Goal: Information Seeking & Learning: Learn about a topic

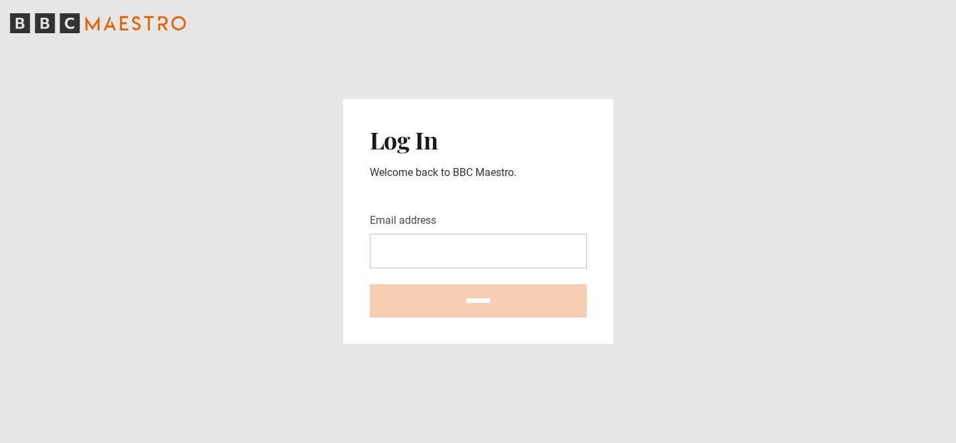
click at [503, 246] on input "Email address" at bounding box center [478, 251] width 217 height 35
type input "**********"
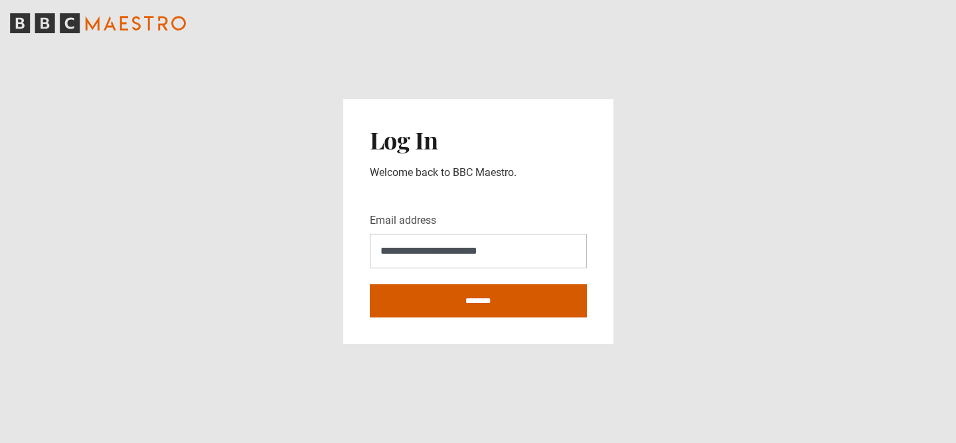
click at [491, 305] on input "********" at bounding box center [478, 300] width 217 height 33
type input "**********"
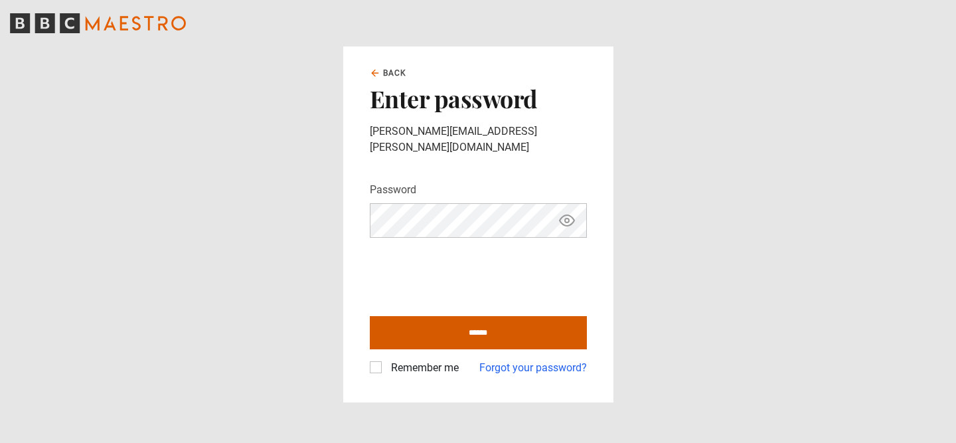
click at [469, 329] on input "******" at bounding box center [478, 332] width 217 height 33
type input "**********"
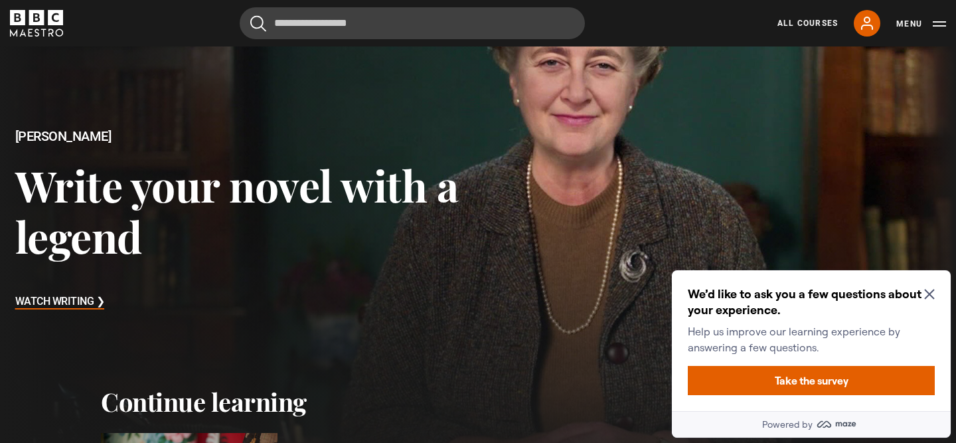
scroll to position [97, 0]
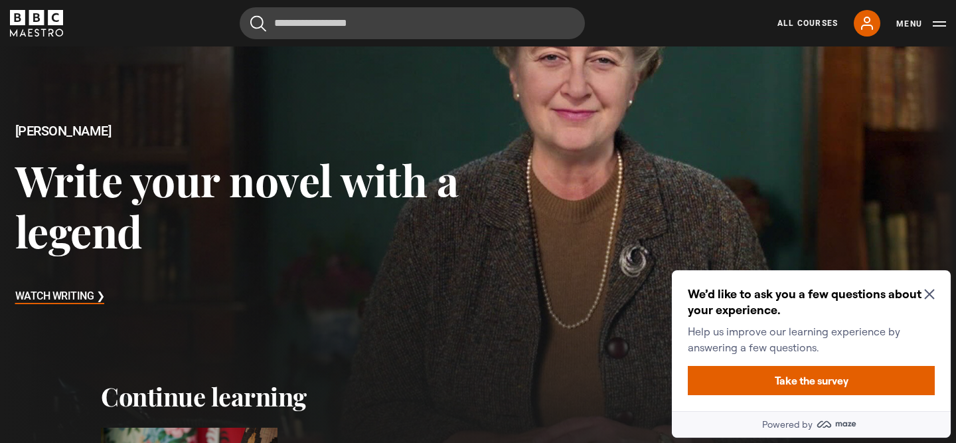
click at [932, 295] on icon "Close Maze Prompt" at bounding box center [929, 294] width 11 height 11
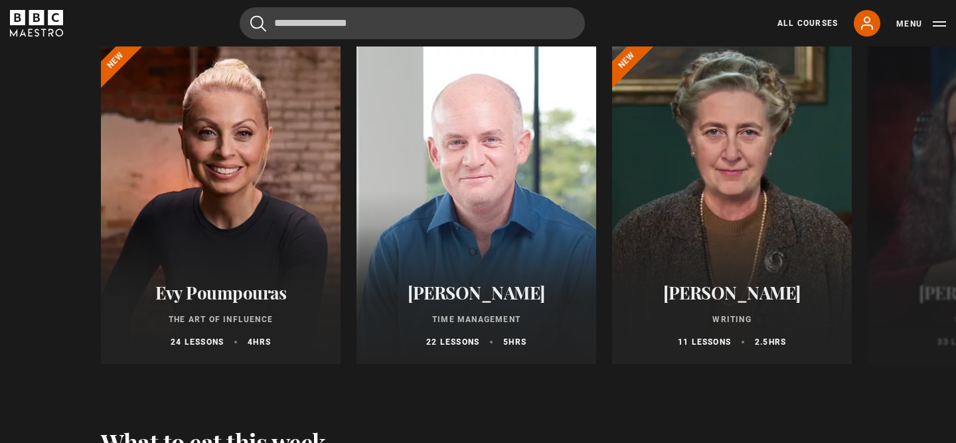
scroll to position [1524, 0]
click at [925, 195] on button "Next" at bounding box center [915, 206] width 33 height 33
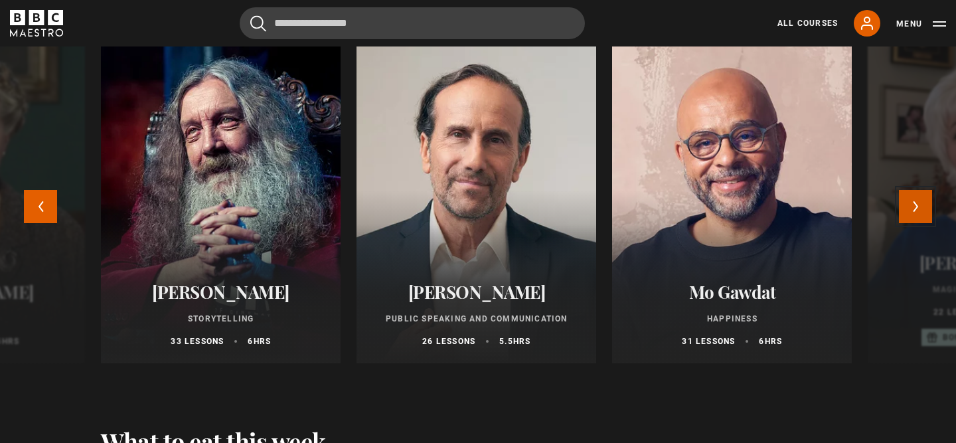
click at [925, 195] on button "Next" at bounding box center [915, 206] width 33 height 33
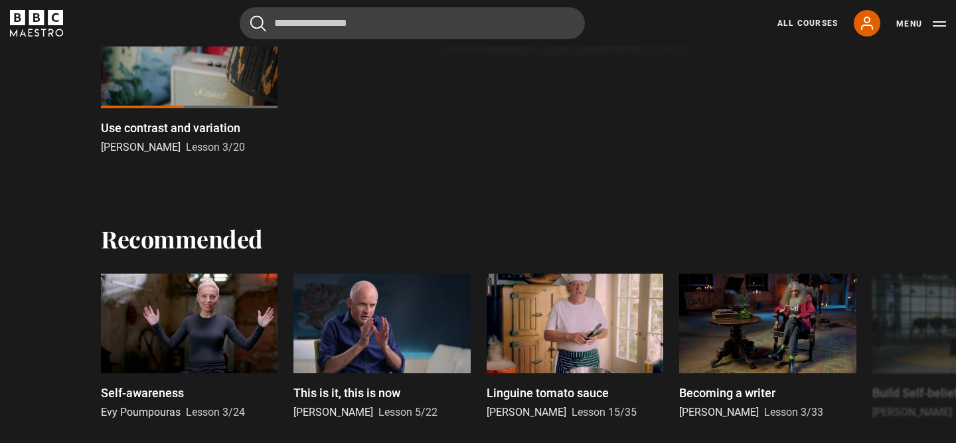
scroll to position [411, 0]
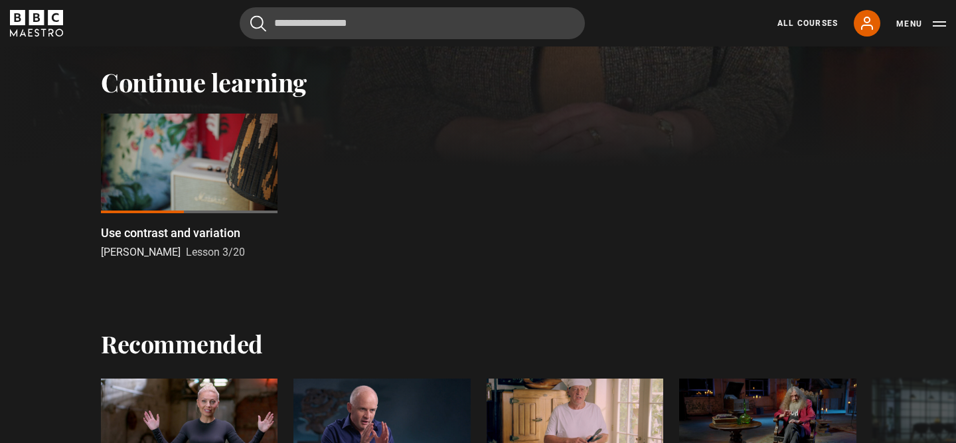
click at [153, 164] on div at bounding box center [189, 164] width 177 height 100
click at [178, 163] on div at bounding box center [189, 164] width 177 height 100
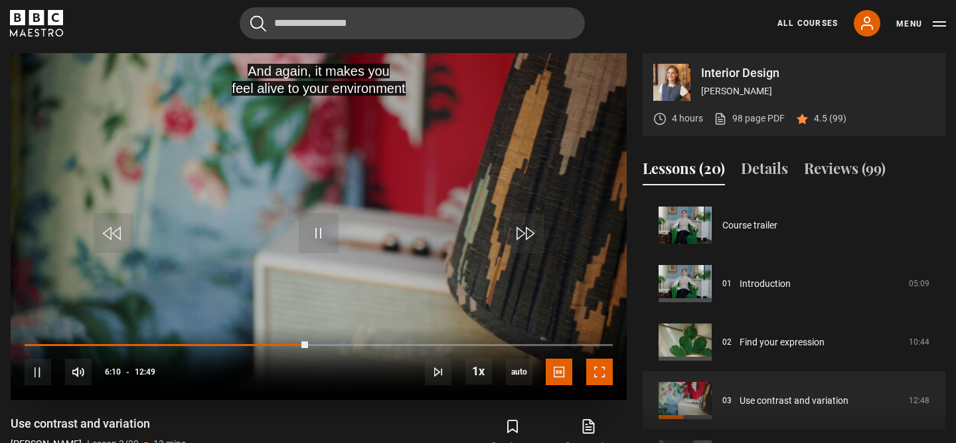
click at [596, 376] on span "Video Player" at bounding box center [599, 372] width 27 height 27
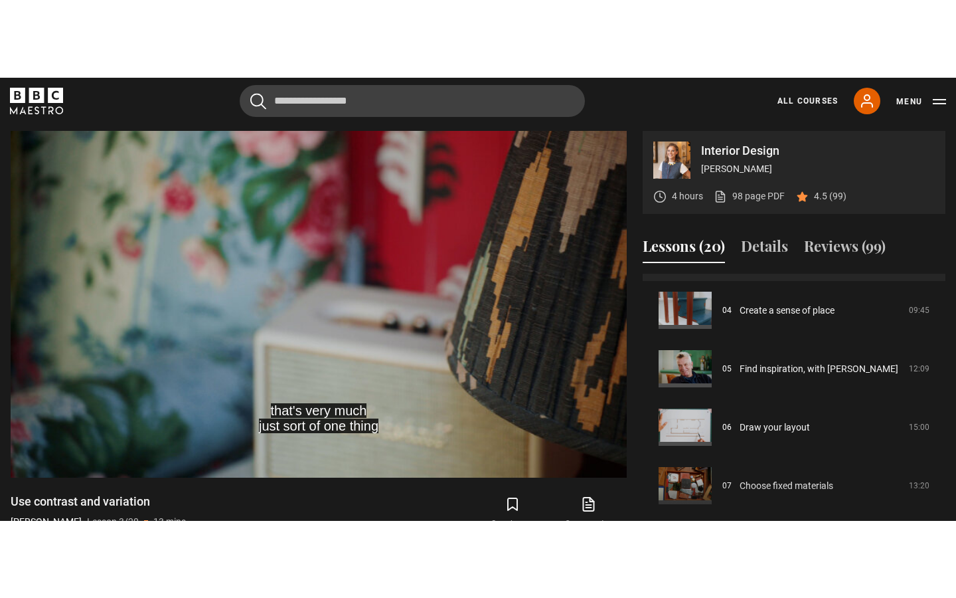
scroll to position [223, 0]
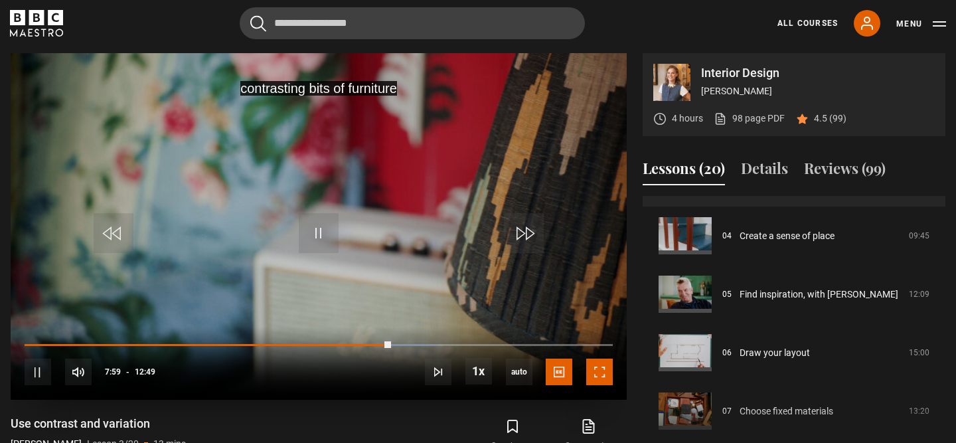
click at [605, 382] on span "Video Player" at bounding box center [599, 372] width 27 height 27
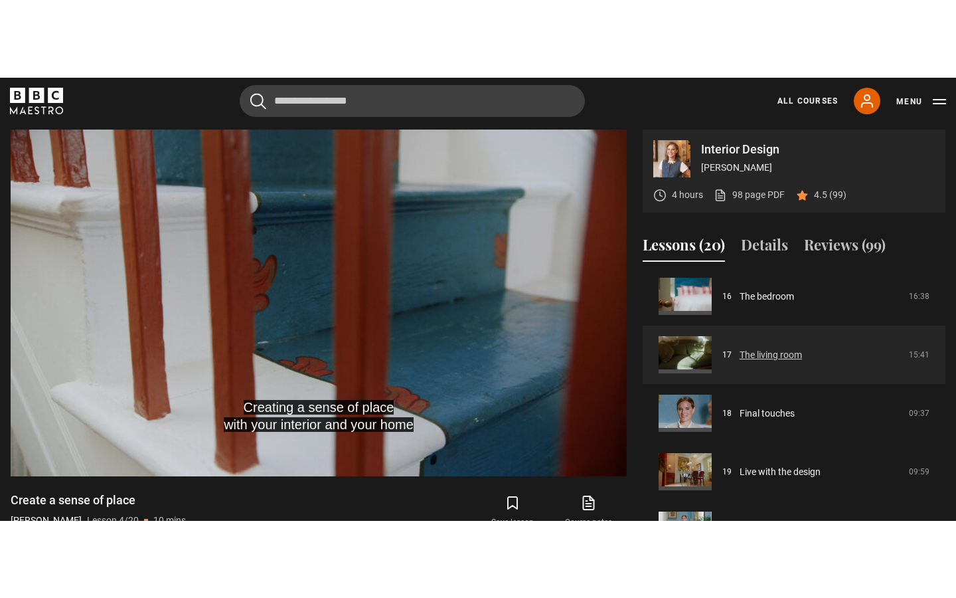
scroll to position [920, 0]
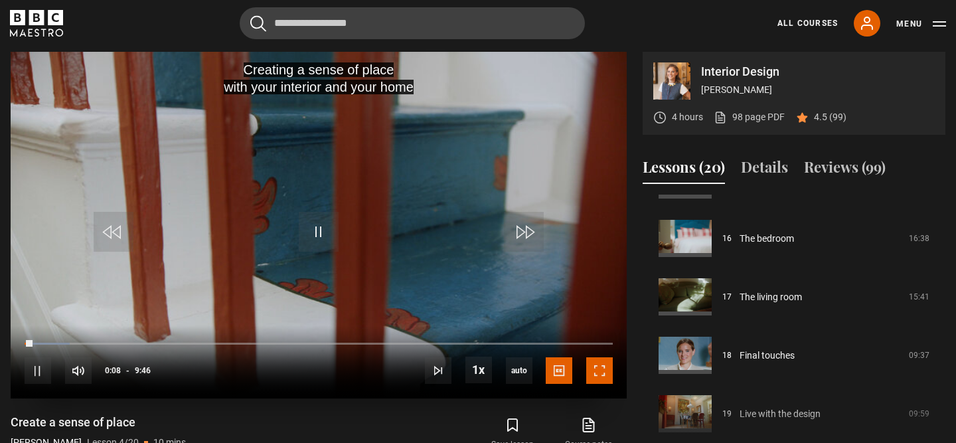
click at [606, 376] on span "Video Player" at bounding box center [599, 370] width 27 height 27
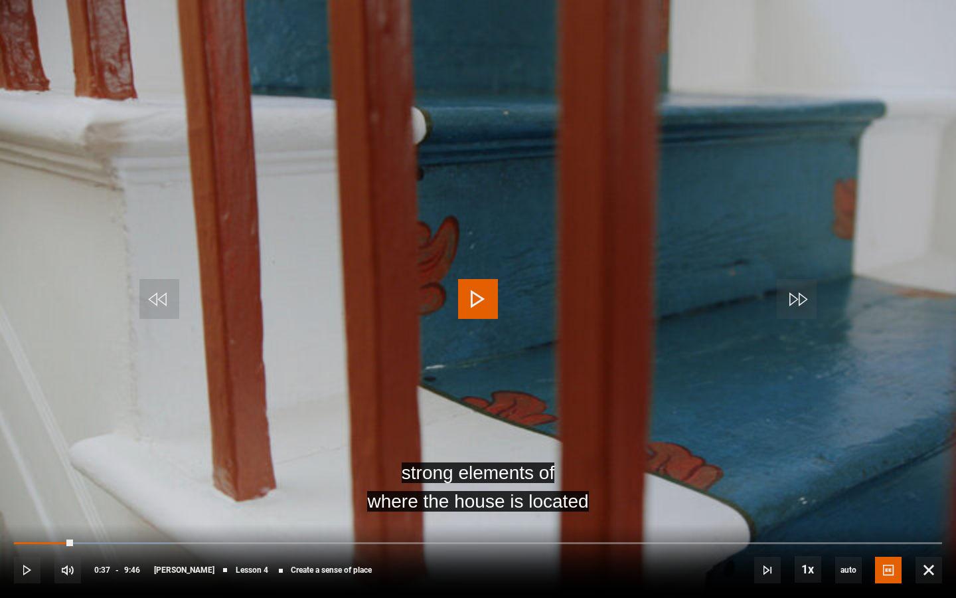
click at [454, 289] on video "Video Player" at bounding box center [478, 299] width 956 height 598
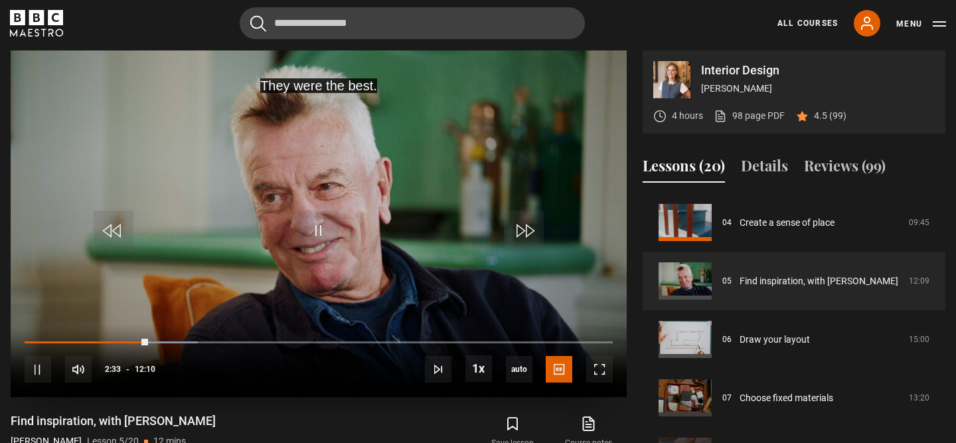
scroll to position [586, 0]
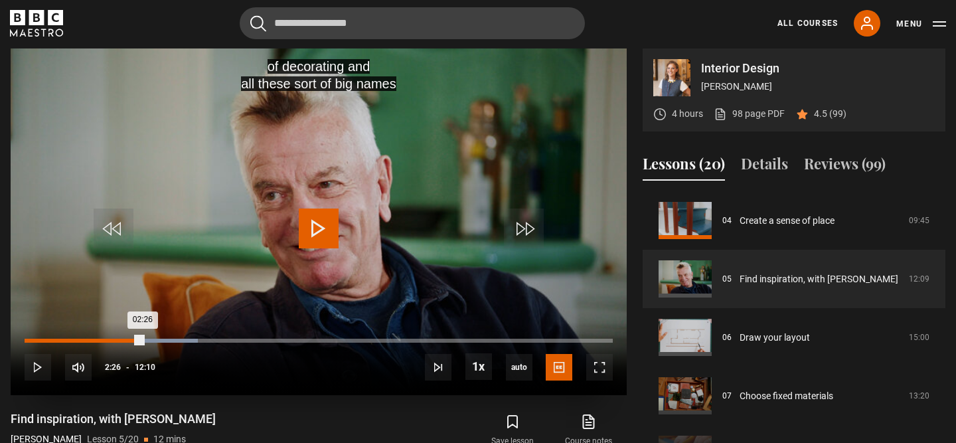
click at [143, 339] on div "02:26" at bounding box center [84, 341] width 118 height 4
click at [137, 339] on div "02:28" at bounding box center [85, 341] width 120 height 4
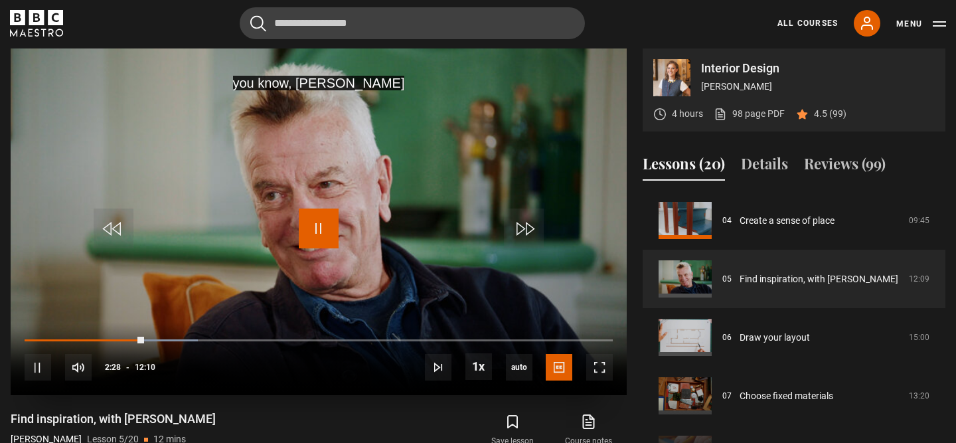
click at [319, 234] on span "Video Player" at bounding box center [319, 228] width 40 height 40
click at [323, 221] on span "Video Player" at bounding box center [319, 228] width 40 height 40
click at [321, 232] on span "Video Player" at bounding box center [319, 228] width 40 height 40
click at [327, 222] on span "Video Player" at bounding box center [319, 228] width 40 height 40
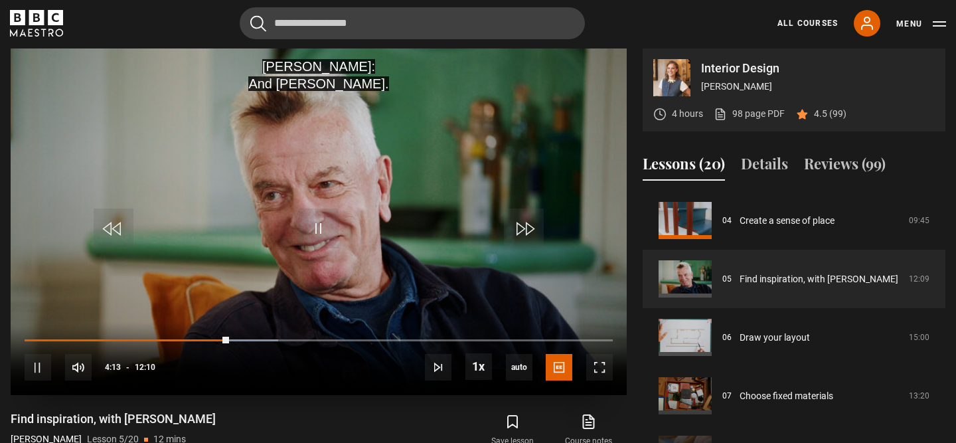
click at [543, 61] on video "Video Player" at bounding box center [319, 221] width 616 height 347
click at [322, 239] on span "Video Player" at bounding box center [319, 228] width 40 height 40
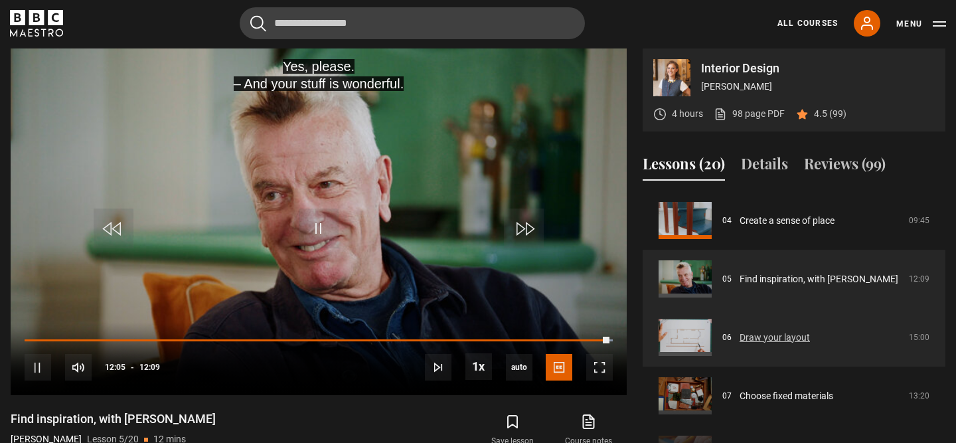
scroll to position [264, 0]
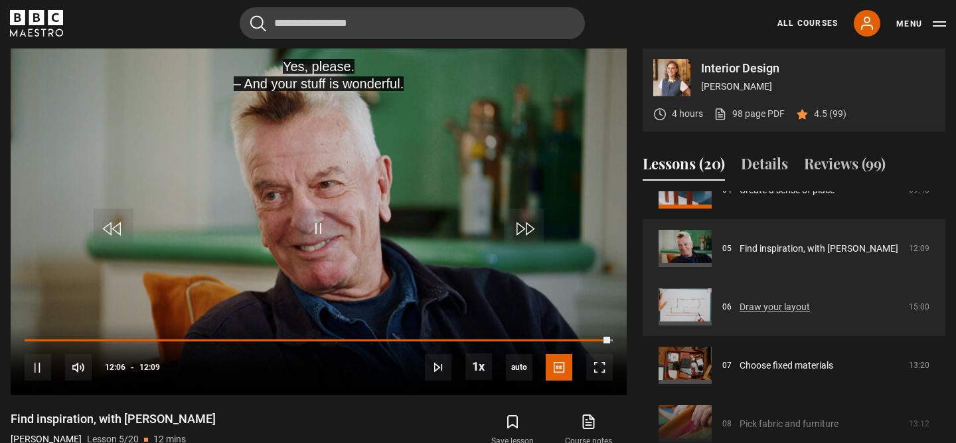
click at [773, 307] on link "Draw your layout" at bounding box center [775, 307] width 70 height 14
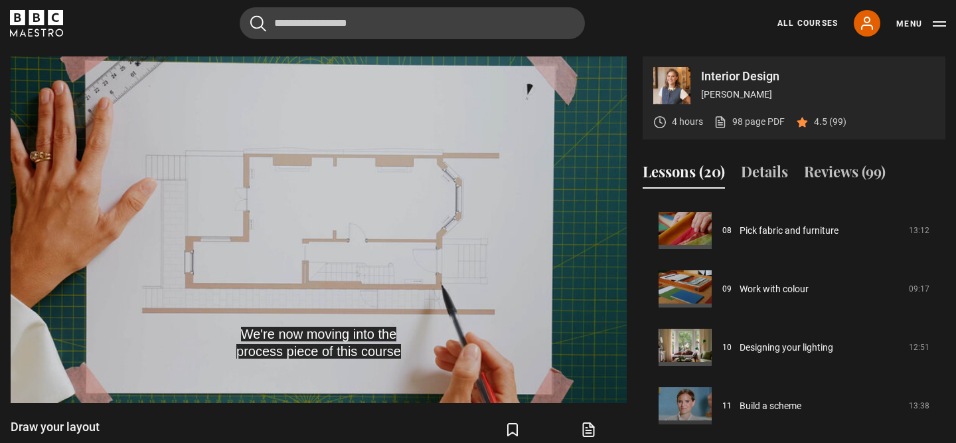
scroll to position [400, 0]
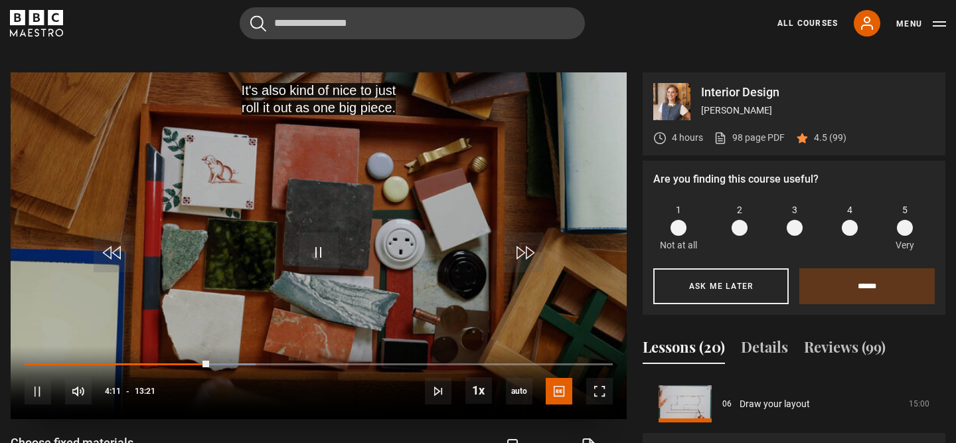
scroll to position [582, 0]
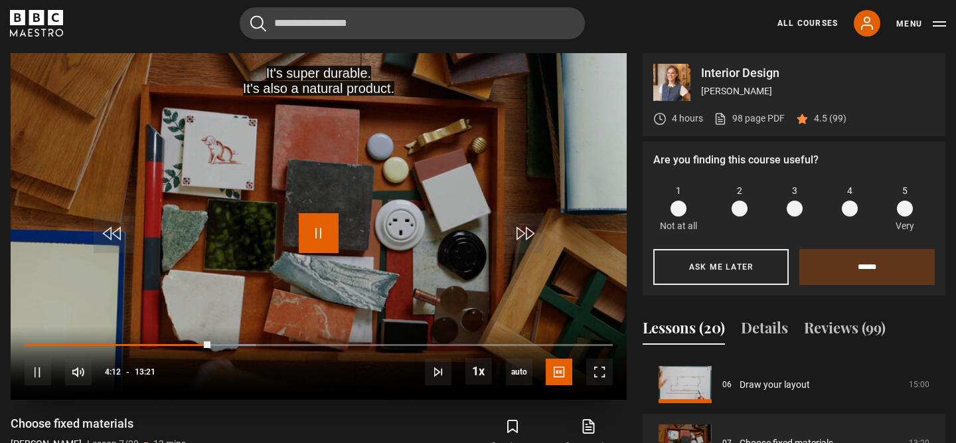
click at [303, 240] on span "Video Player" at bounding box center [319, 233] width 40 height 40
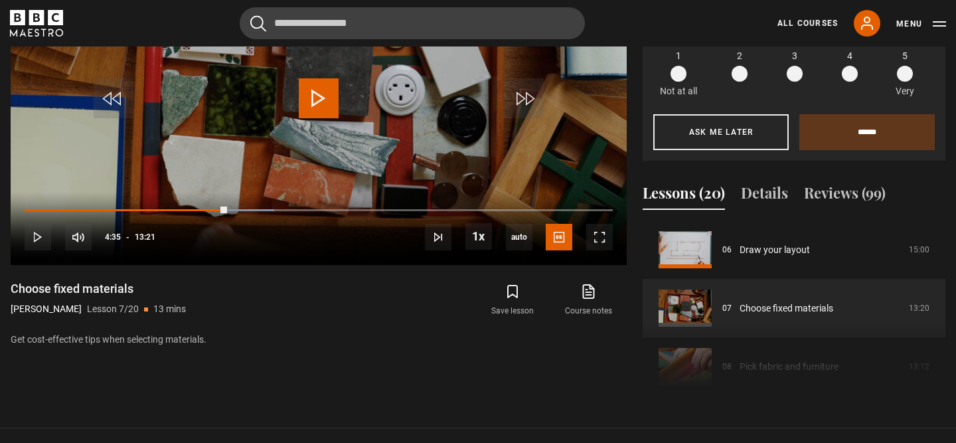
scroll to position [757, 0]
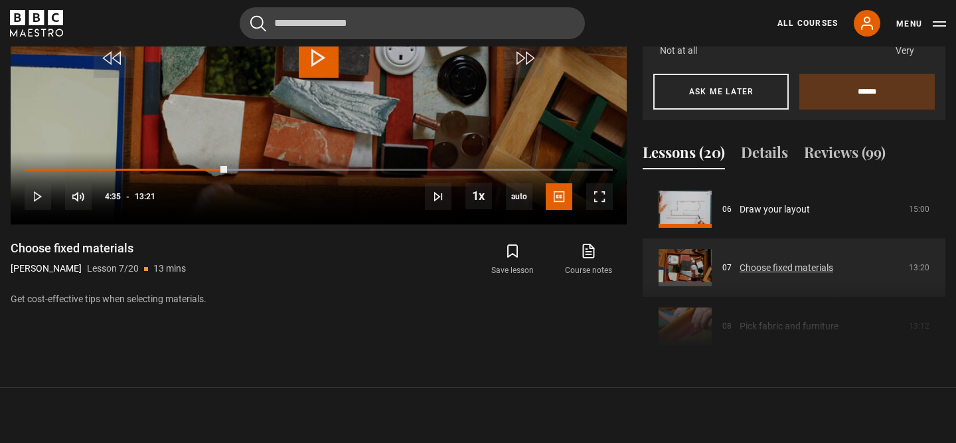
click at [750, 268] on link "Choose fixed materials" at bounding box center [787, 268] width 94 height 14
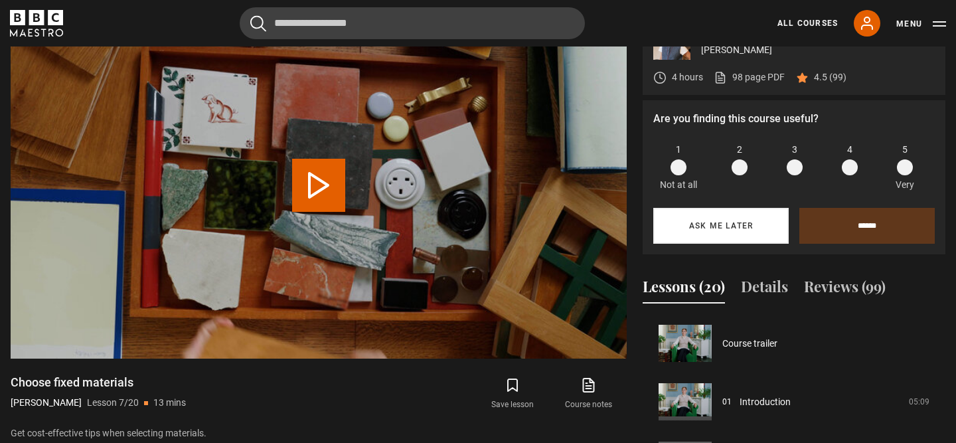
scroll to position [351, 0]
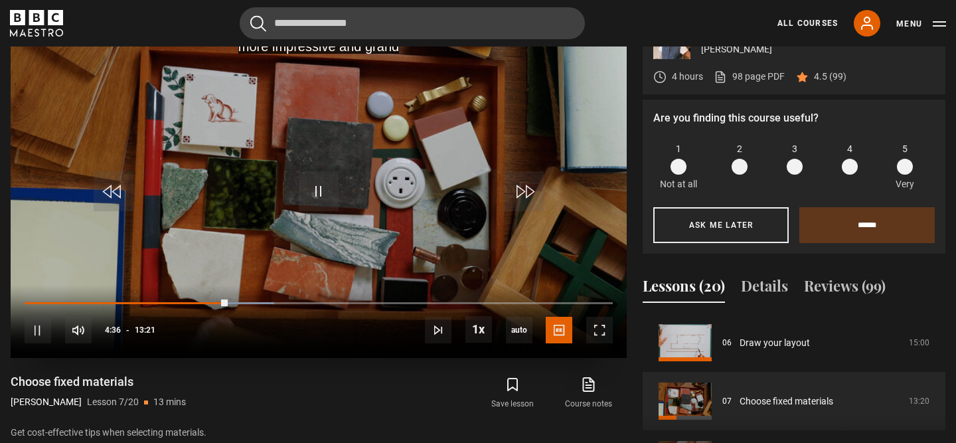
click at [25, 300] on div "10s Skip Back 10 seconds Pause 10s Skip Forward 10 seconds Loaded : 42.45% 00:0…" at bounding box center [319, 322] width 616 height 74
click at [311, 193] on span "Video Player" at bounding box center [319, 191] width 40 height 40
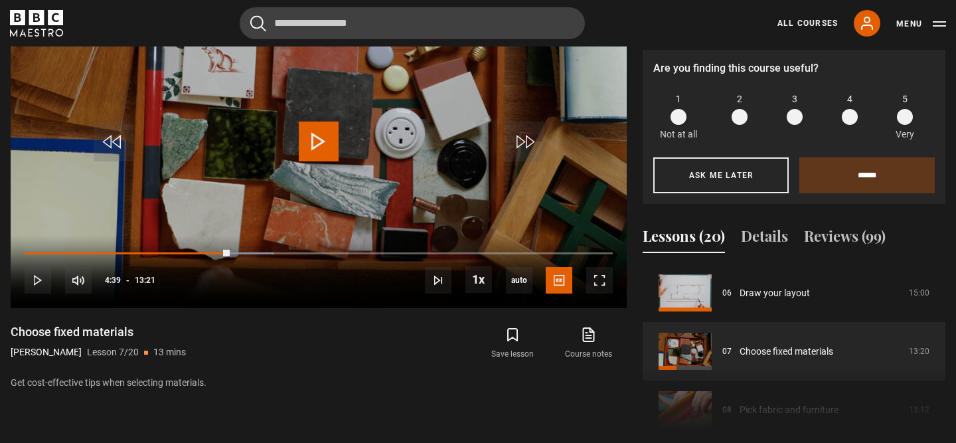
scroll to position [669, 0]
